Goal: Information Seeking & Learning: Find specific page/section

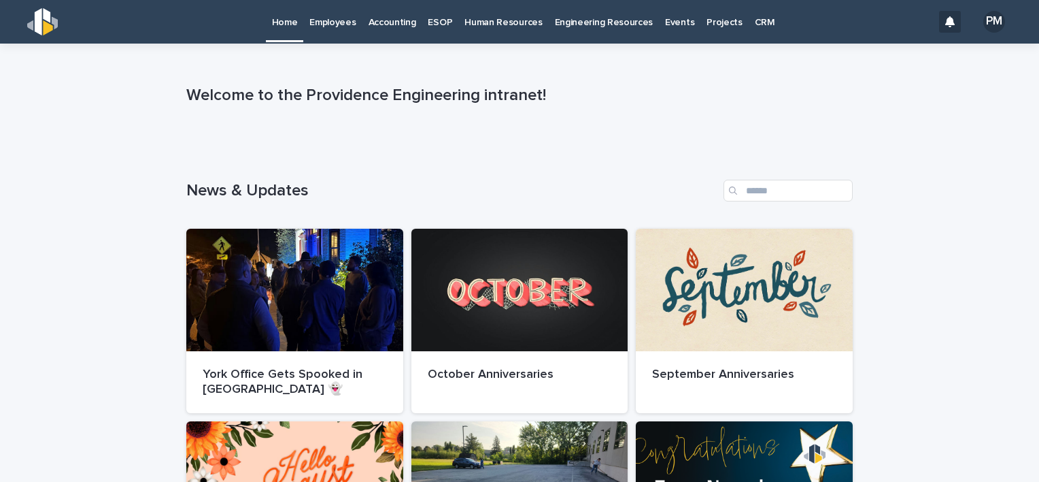
click at [342, 19] on p "Employees" at bounding box center [333, 14] width 46 height 29
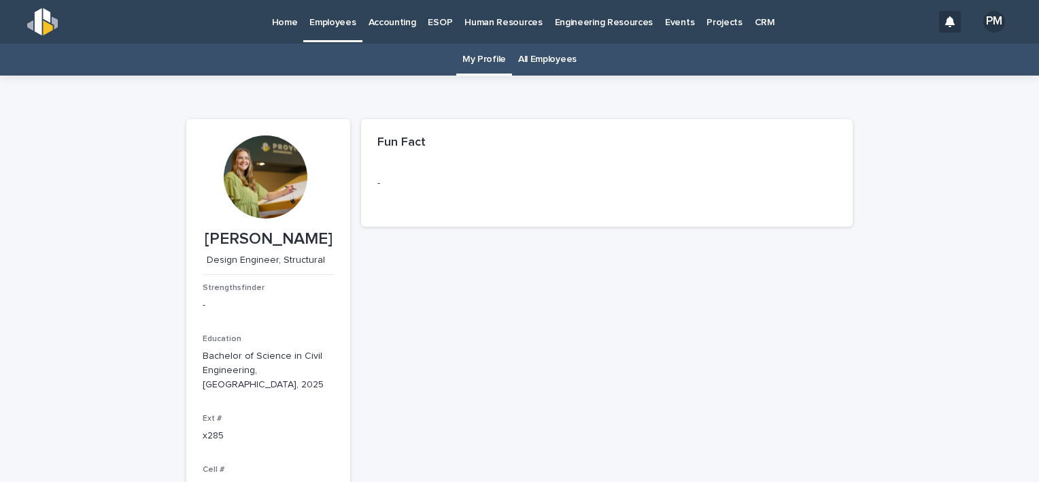
click at [525, 61] on link "All Employees" at bounding box center [547, 60] width 59 height 32
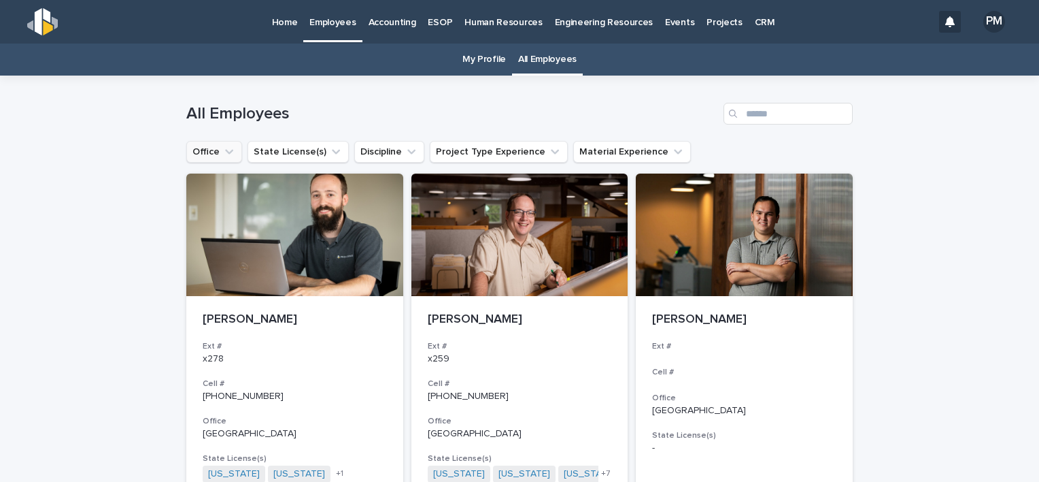
click at [232, 147] on button "Office" at bounding box center [214, 152] width 56 height 22
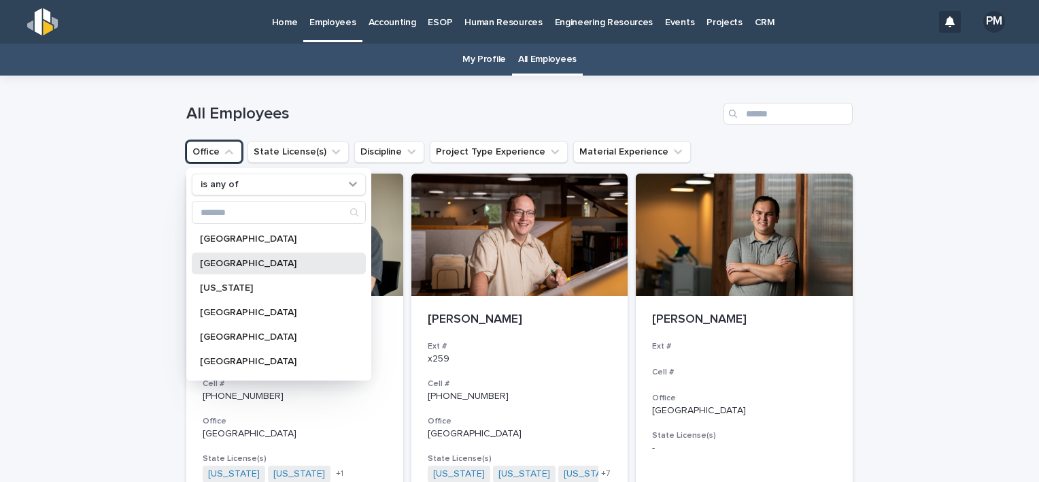
drag, startPoint x: 253, startPoint y: 266, endPoint x: 258, endPoint y: 250, distance: 16.4
click at [253, 264] on p "[GEOGRAPHIC_DATA]" at bounding box center [272, 263] width 144 height 10
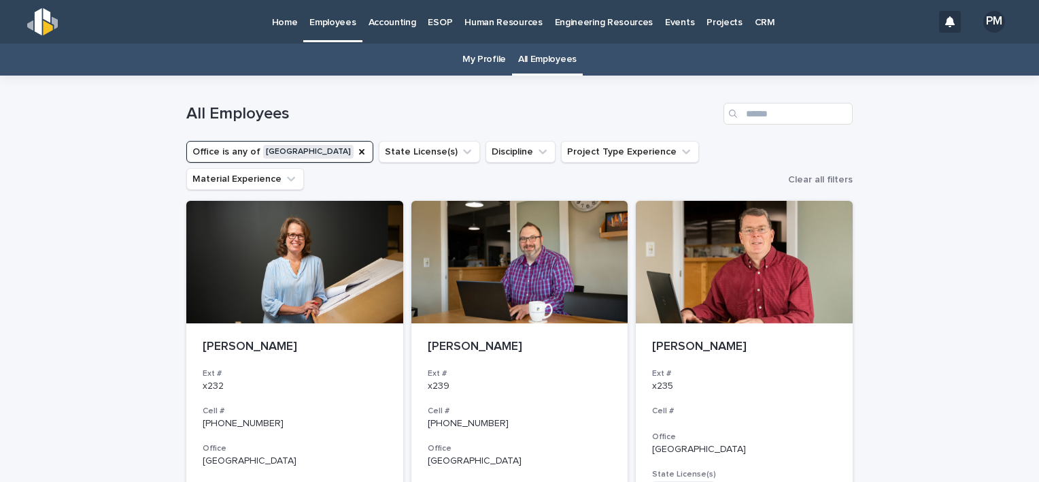
click at [290, 156] on button "Office is any of [GEOGRAPHIC_DATA]" at bounding box center [279, 152] width 187 height 22
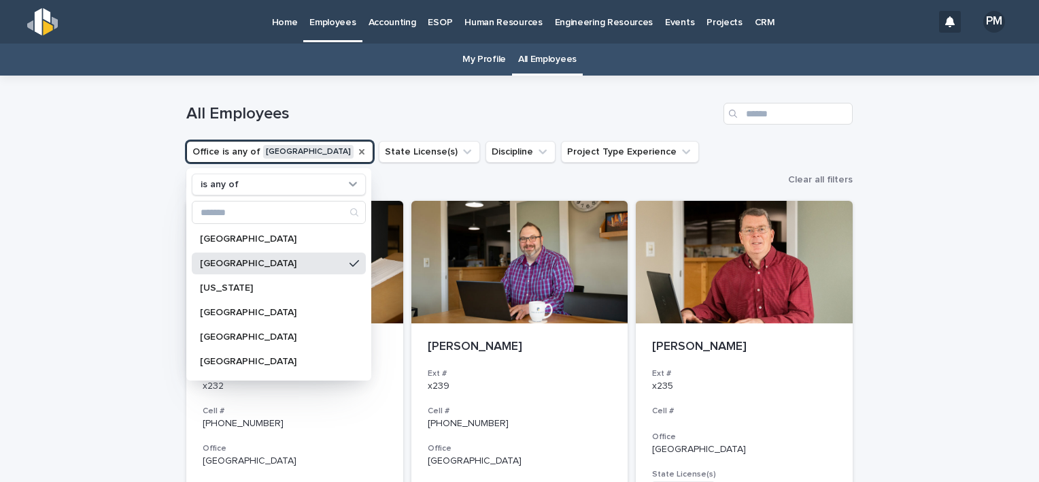
click at [356, 154] on icon "Office" at bounding box center [361, 151] width 11 height 11
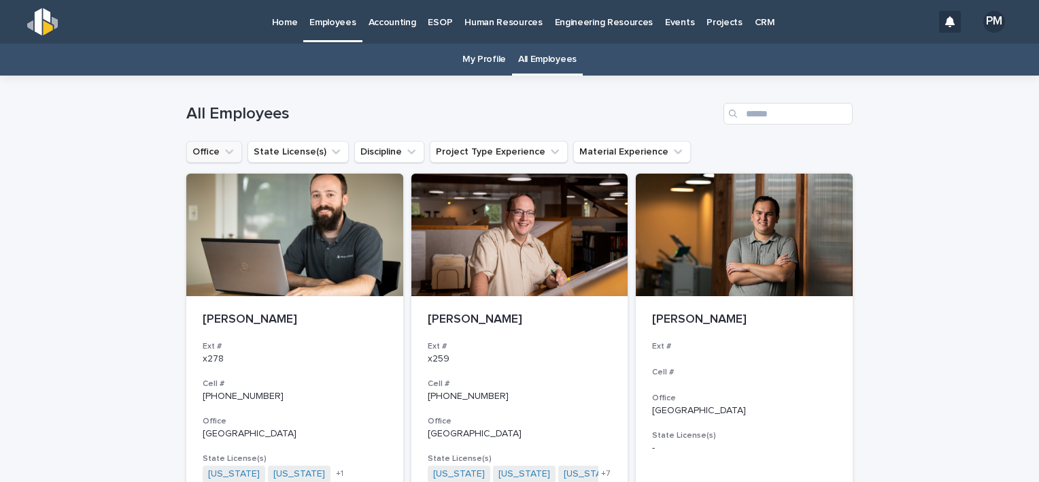
click at [302, 29] on div "Home Employees Accounting ESOP Human Resources Engineering Resources Events Pro…" at bounding box center [524, 21] width 516 height 42
click at [284, 32] on link "Home" at bounding box center [285, 21] width 38 height 42
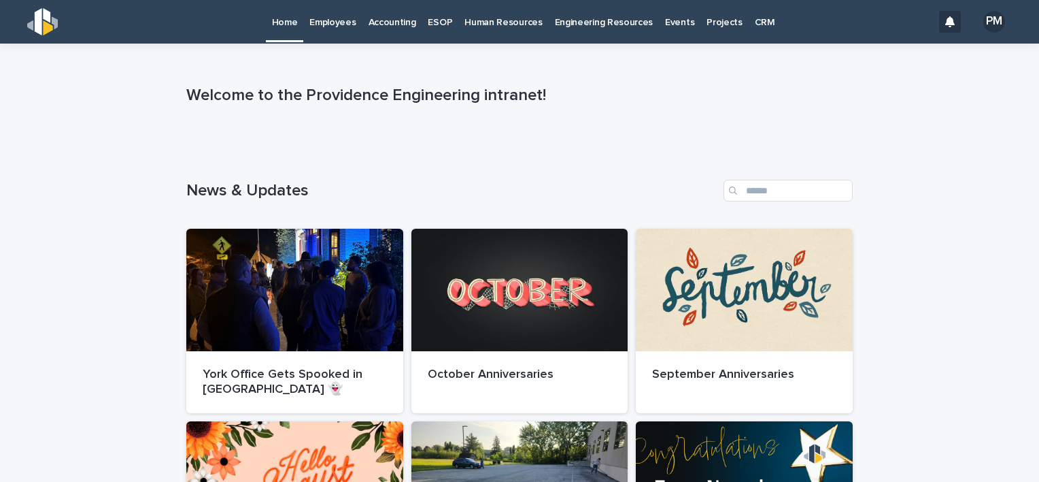
click at [486, 20] on p "Human Resources" at bounding box center [504, 14] width 78 height 29
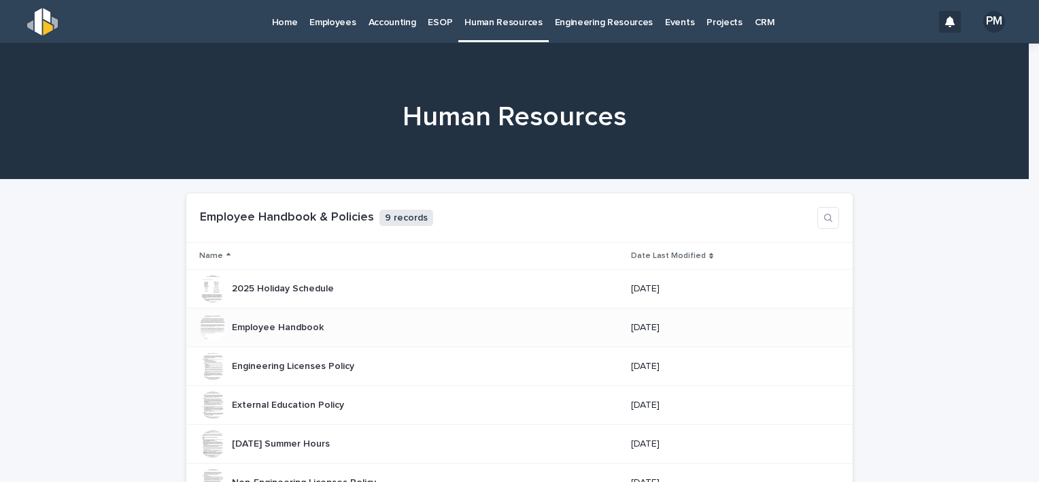
click at [264, 329] on p "Employee Handbook" at bounding box center [279, 326] width 95 height 14
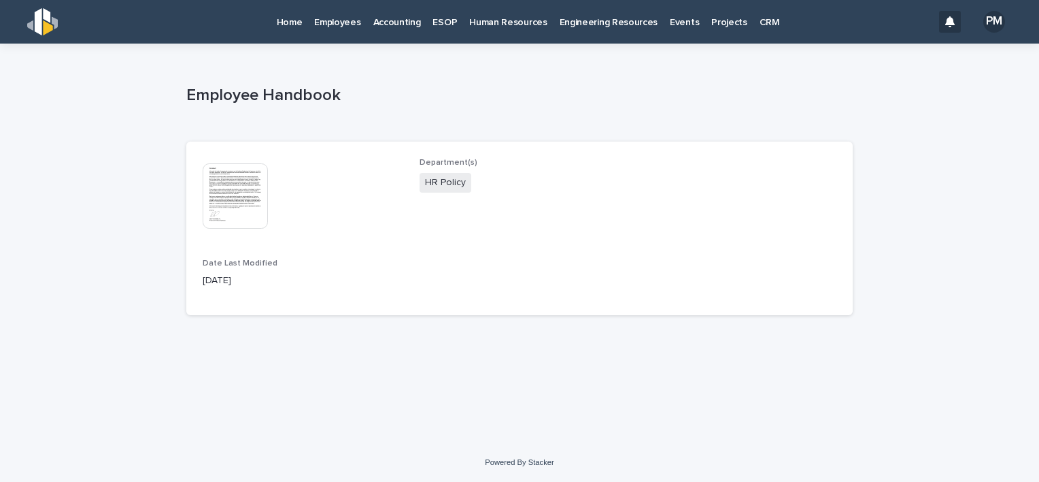
click at [229, 193] on img at bounding box center [235, 195] width 65 height 65
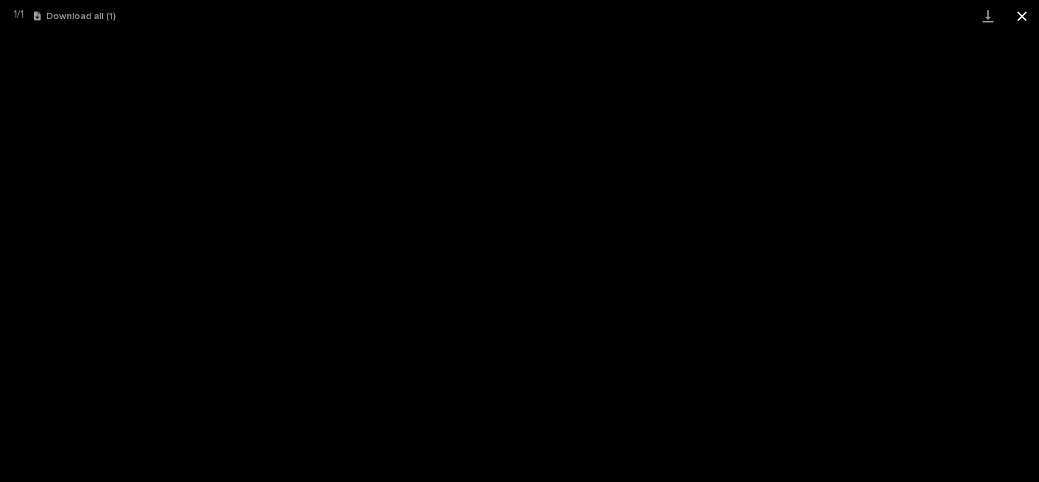
click at [1021, 27] on button "Close gallery" at bounding box center [1022, 16] width 34 height 32
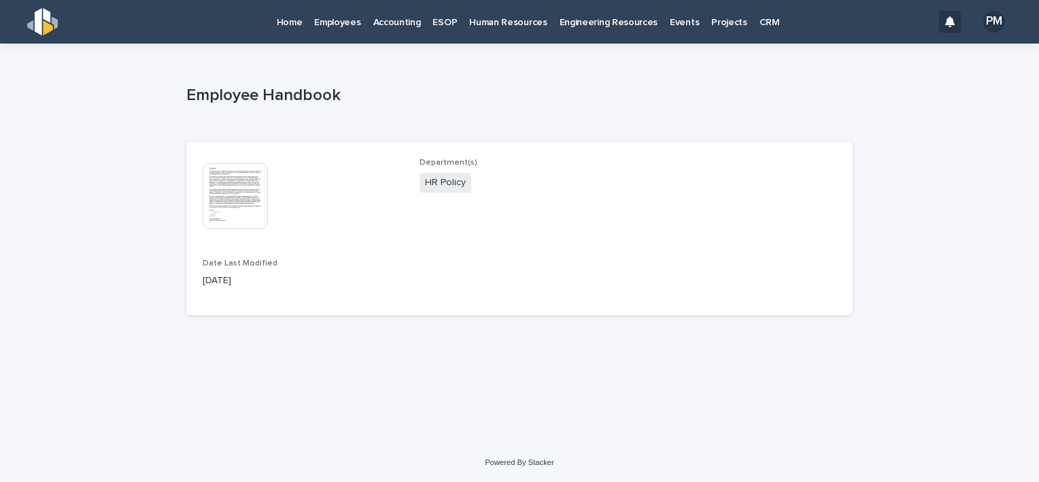
click at [454, 302] on div "This file cannot be opened Download File Department(s) HR Policy Date Last Modi…" at bounding box center [519, 227] width 667 height 173
click at [310, 28] on link "Employees" at bounding box center [337, 21] width 59 height 42
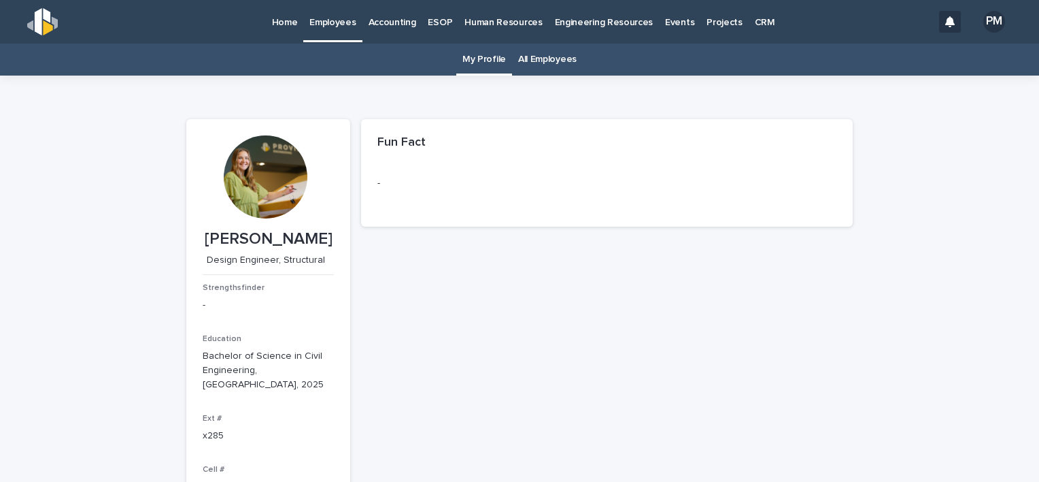
click at [541, 67] on link "All Employees" at bounding box center [547, 60] width 59 height 32
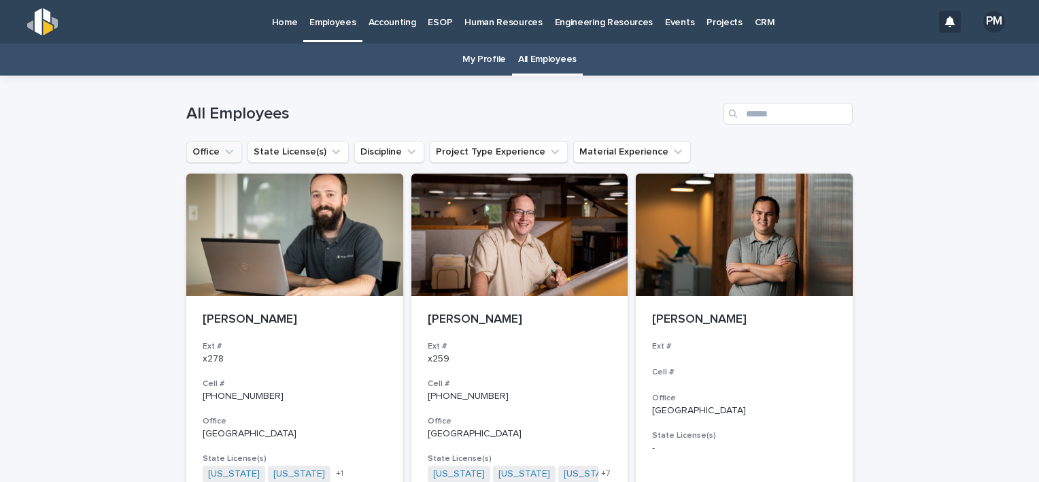
click at [222, 148] on icon "Office" at bounding box center [229, 152] width 14 height 14
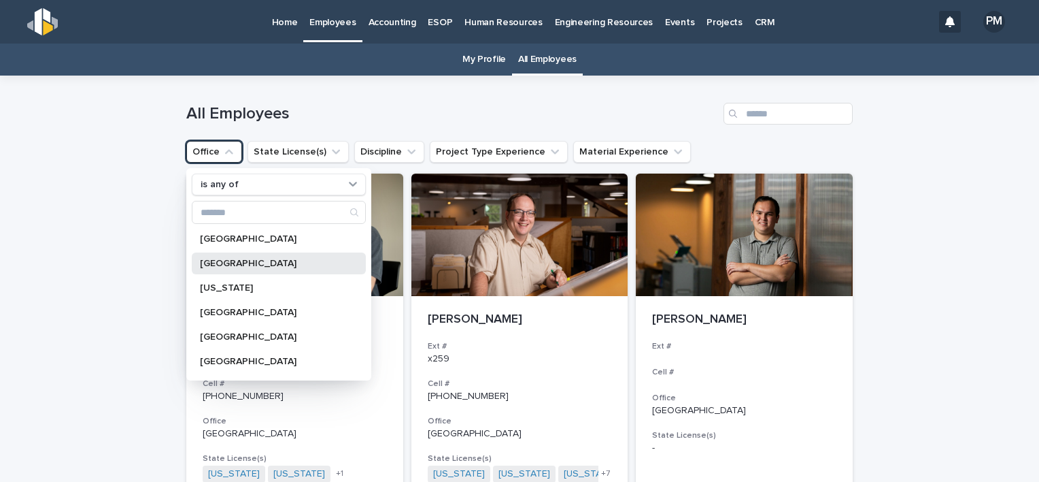
click at [239, 272] on div "[GEOGRAPHIC_DATA]" at bounding box center [279, 263] width 174 height 22
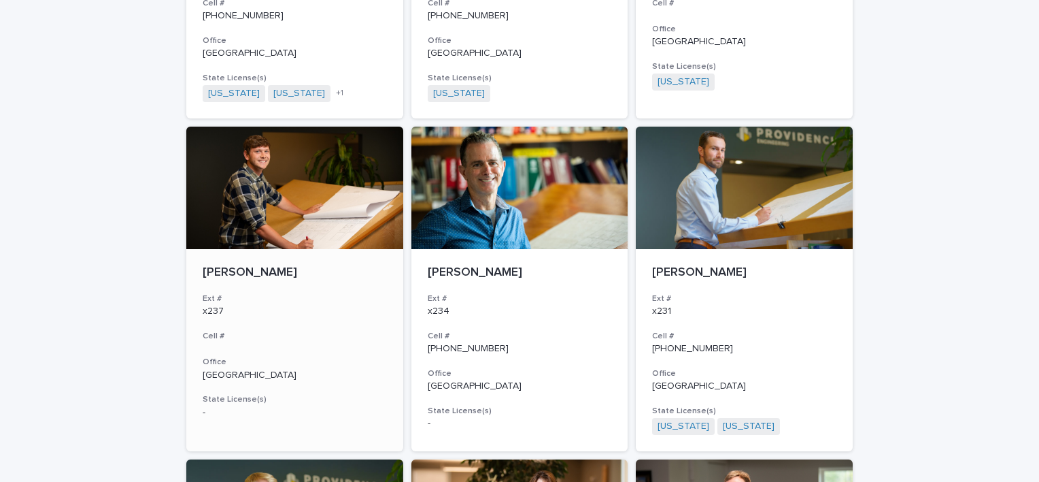
scroll to position [408, 0]
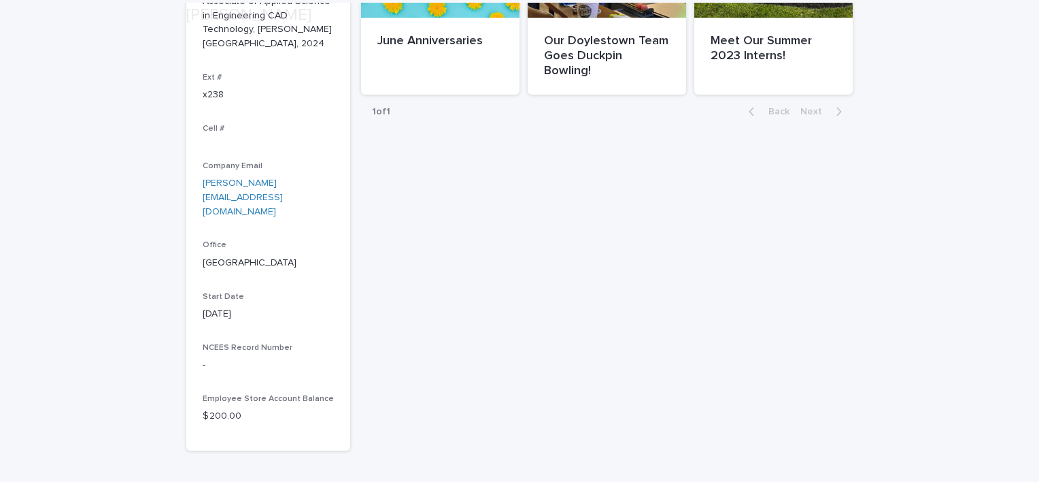
scroll to position [408, 0]
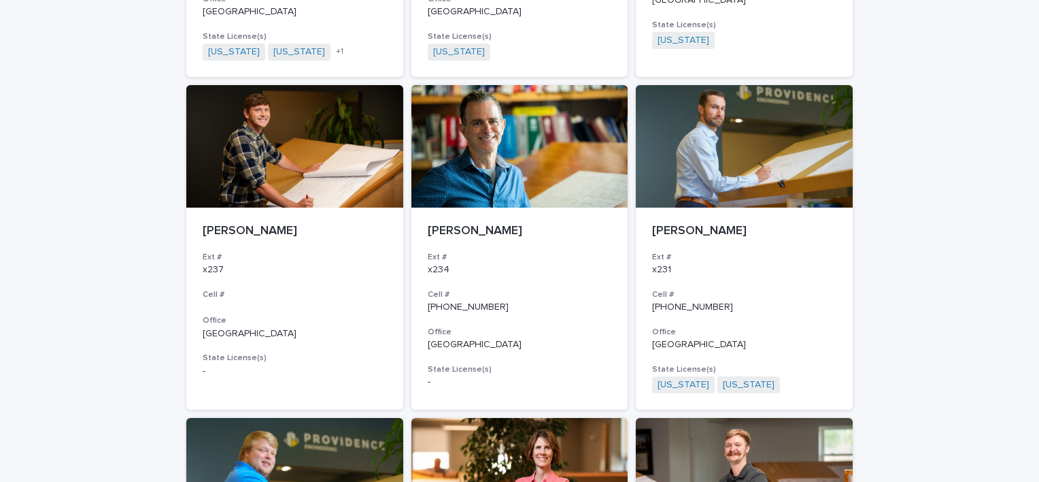
scroll to position [656, 0]
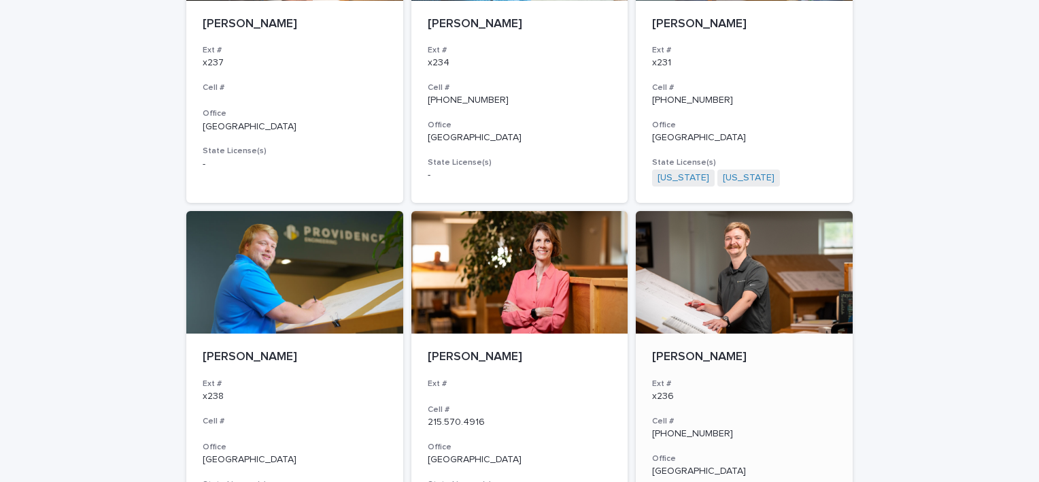
click at [787, 388] on div "x236" at bounding box center [744, 395] width 184 height 14
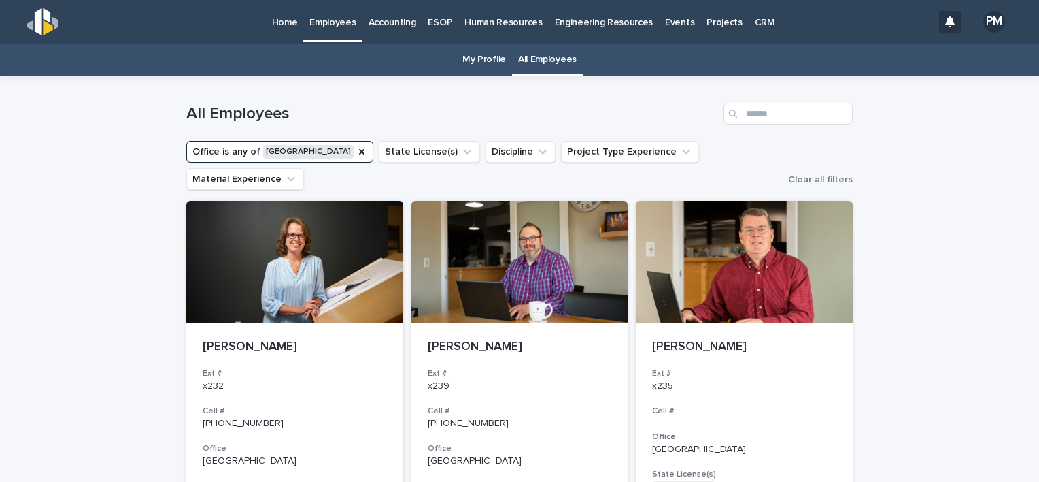
click at [289, 19] on p "Home" at bounding box center [285, 14] width 26 height 29
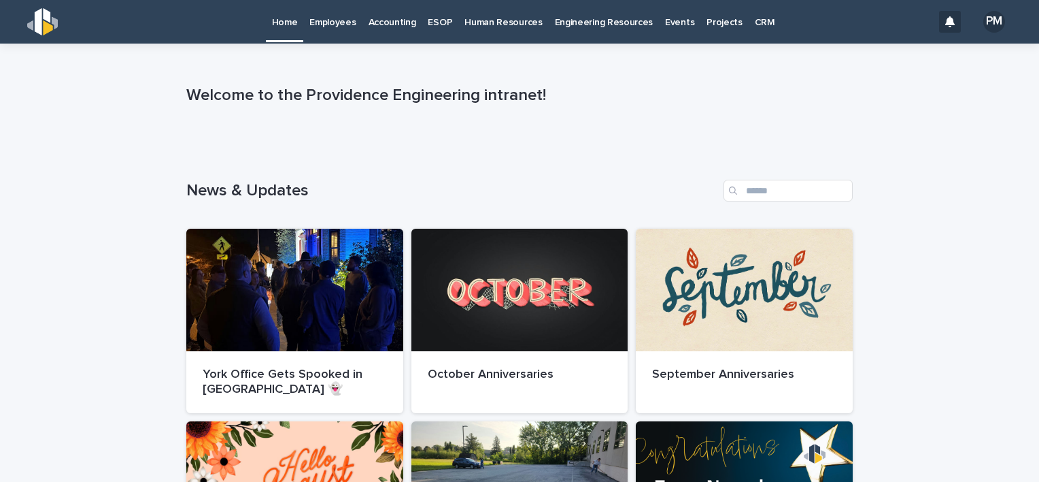
click at [665, 21] on p "Events" at bounding box center [679, 14] width 29 height 29
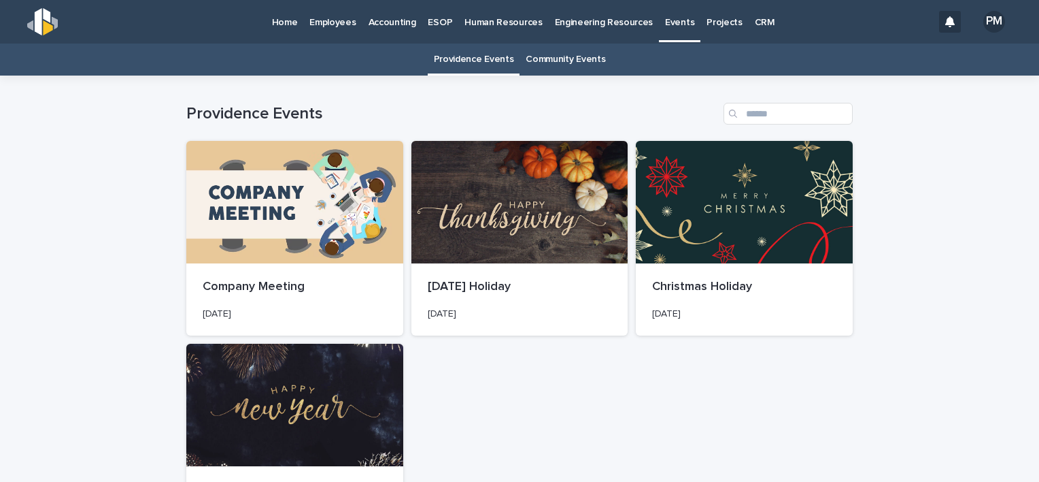
click at [707, 17] on p "Projects" at bounding box center [725, 14] width 36 height 29
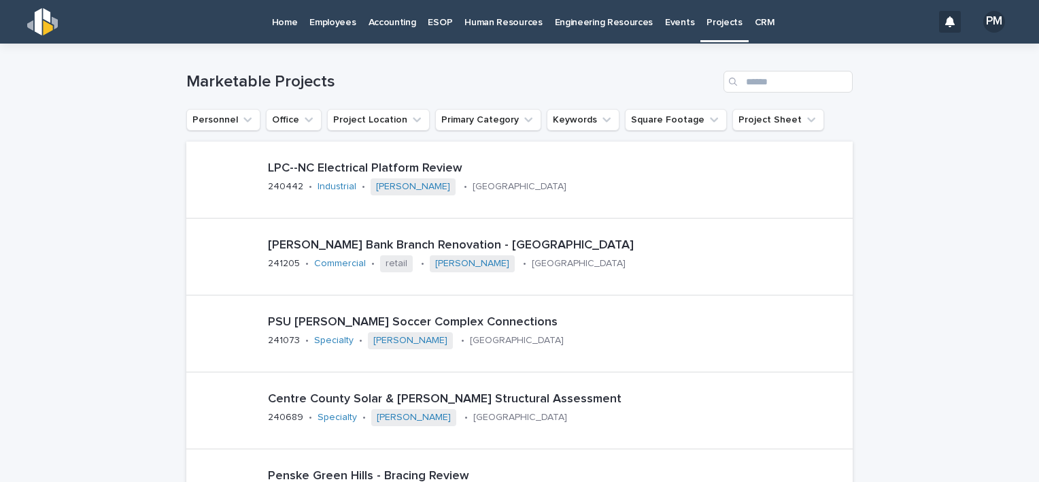
click at [665, 26] on p "Events" at bounding box center [679, 14] width 29 height 29
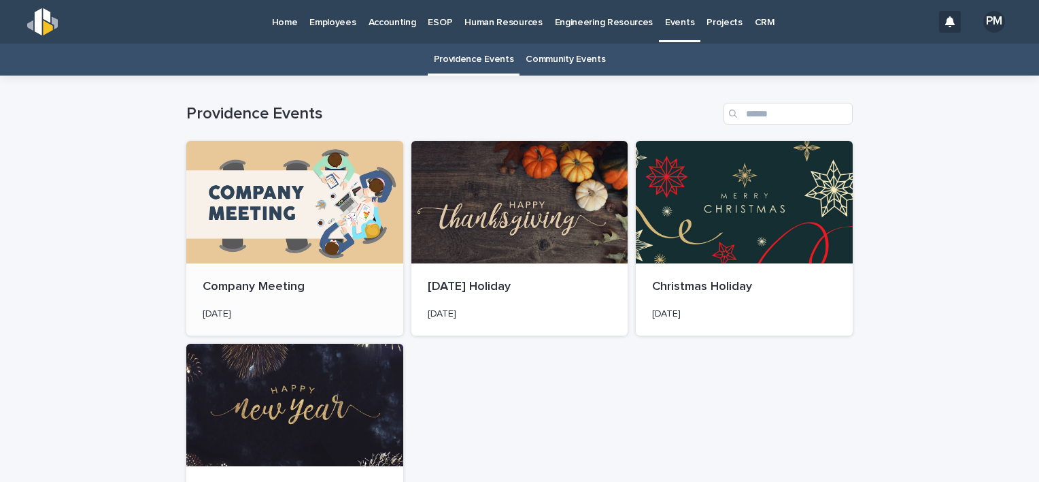
click at [215, 268] on div "Company Meeting [DATE]" at bounding box center [294, 299] width 217 height 72
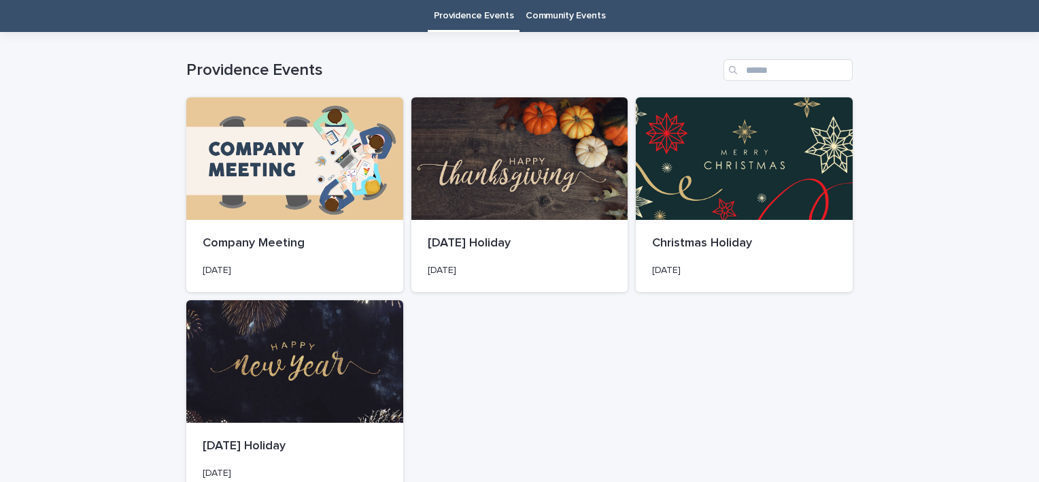
click at [71, 113] on div "Loading... Saving… Loading... Saving… Providence Events Company Meeting [DATE] …" at bounding box center [519, 314] width 1039 height 565
